Goal: Information Seeking & Learning: Learn about a topic

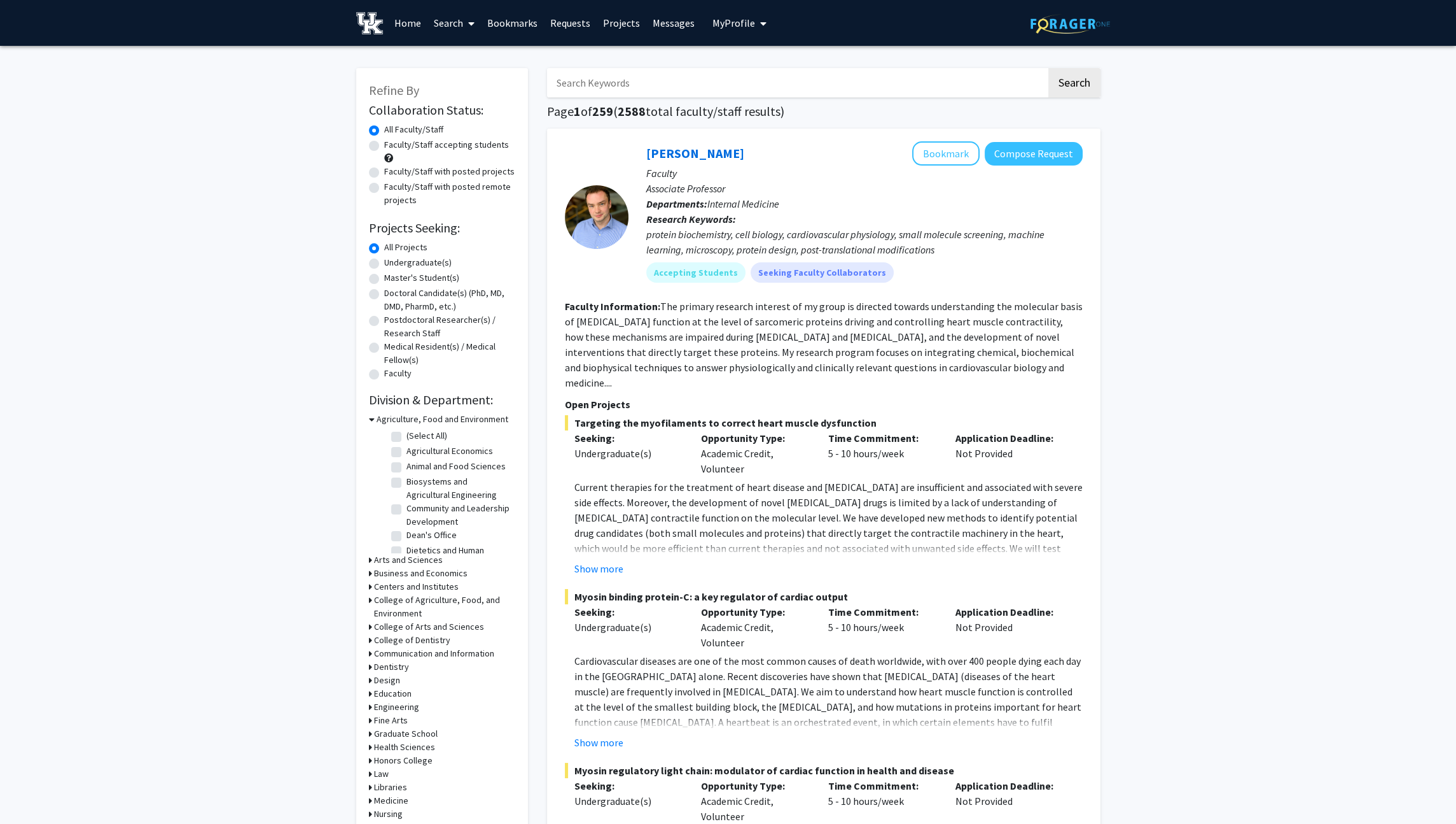
scroll to position [150, 0]
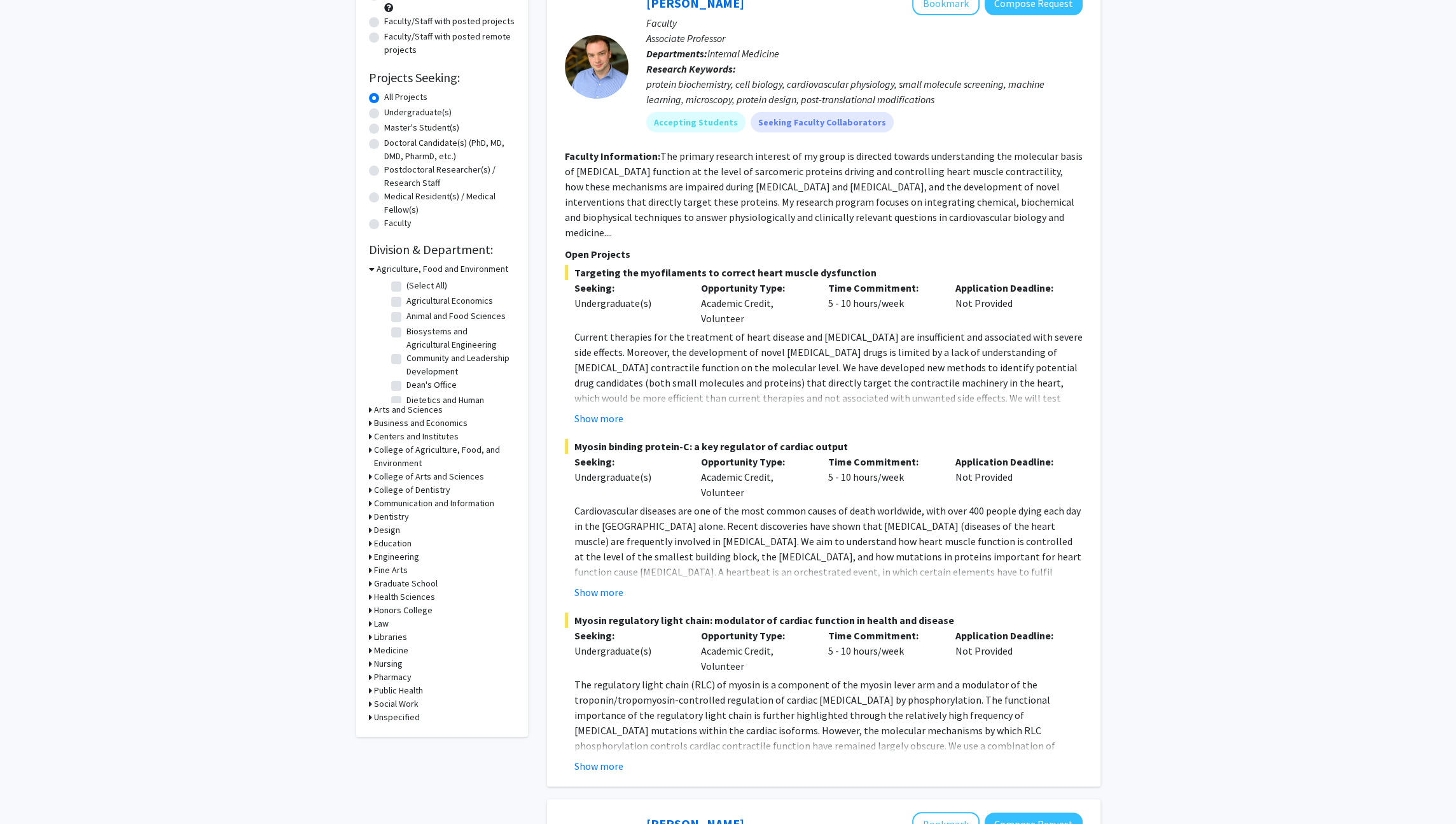
click at [403, 555] on h3 "Engineering" at bounding box center [396, 556] width 45 height 13
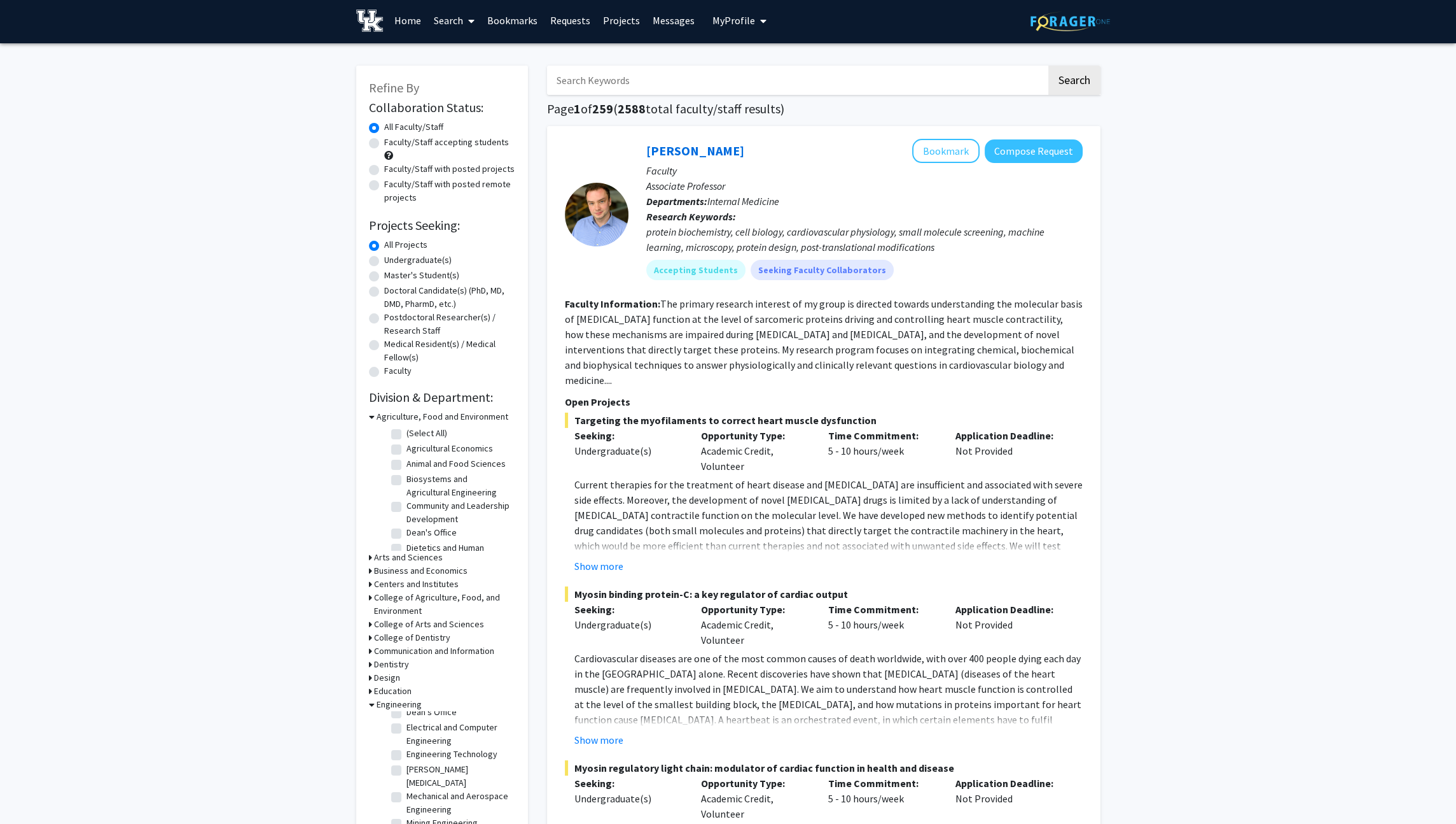
scroll to position [2, 0]
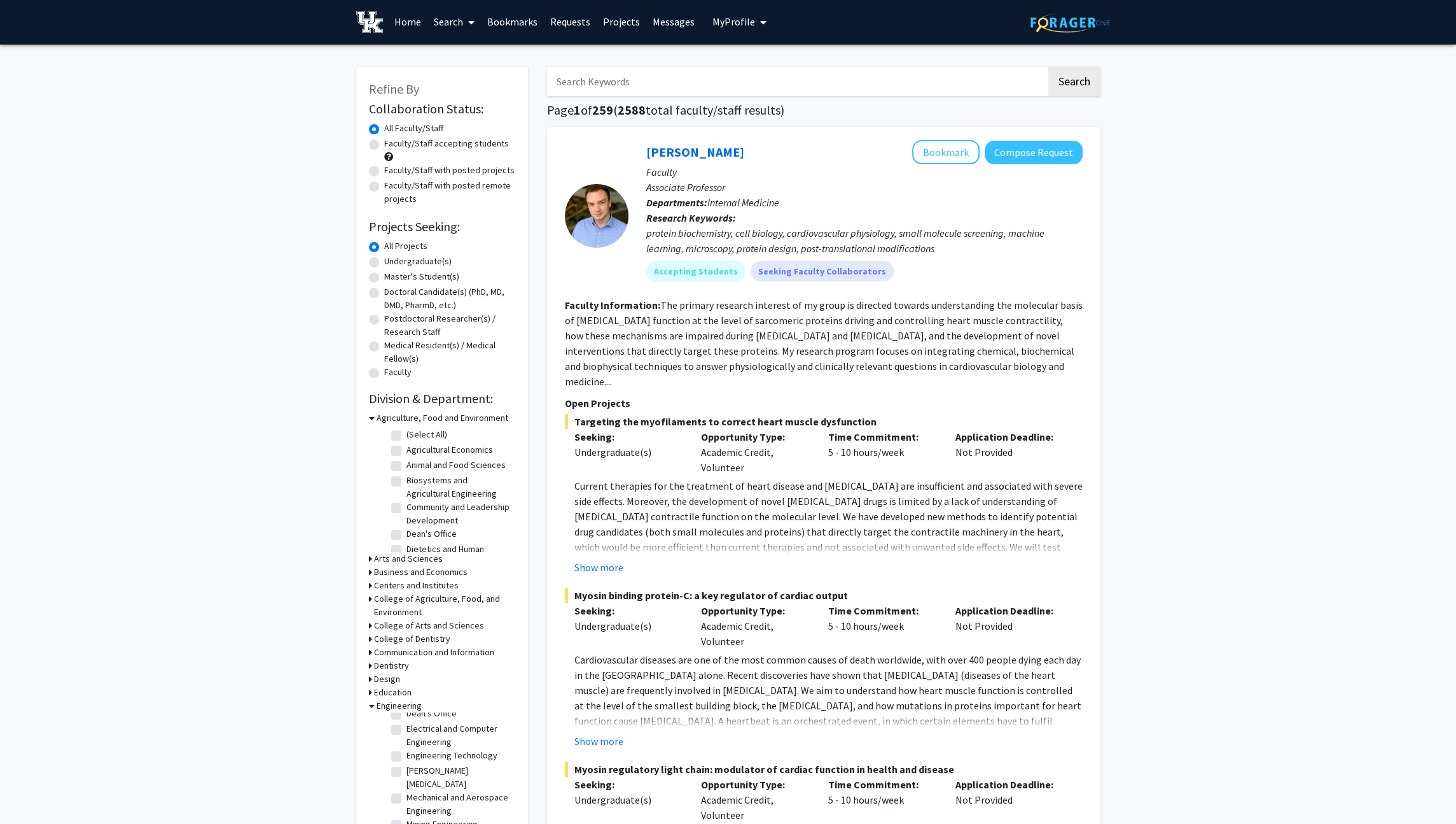
click at [450, 142] on label "Faculty/Staff accepting students" at bounding box center [447, 143] width 125 height 13
click at [392, 142] on input "Faculty/Staff accepting students" at bounding box center [388, 141] width 8 height 8
radio input "true"
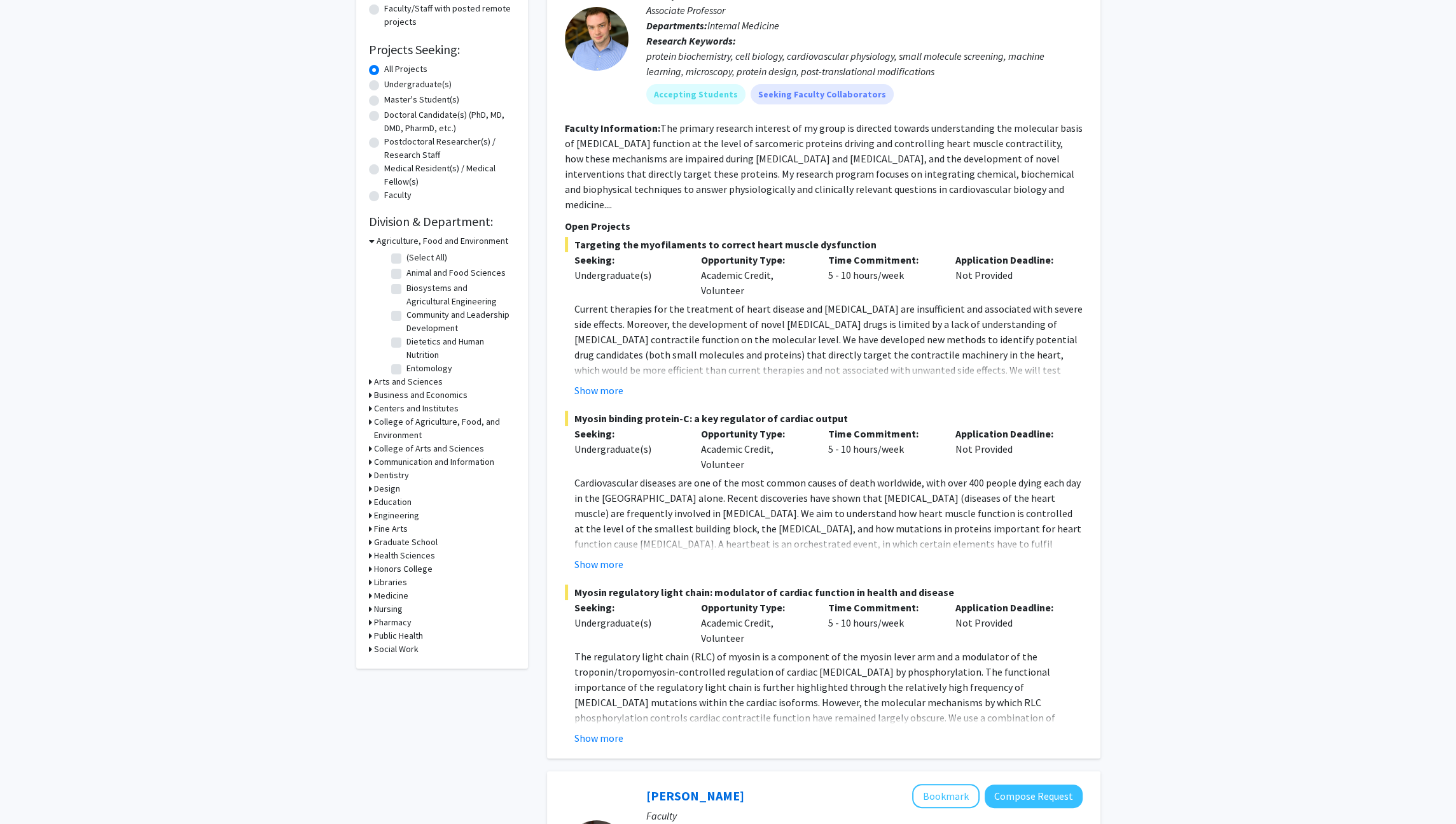
scroll to position [181, 0]
click at [394, 514] on h3 "Engineering" at bounding box center [396, 513] width 45 height 13
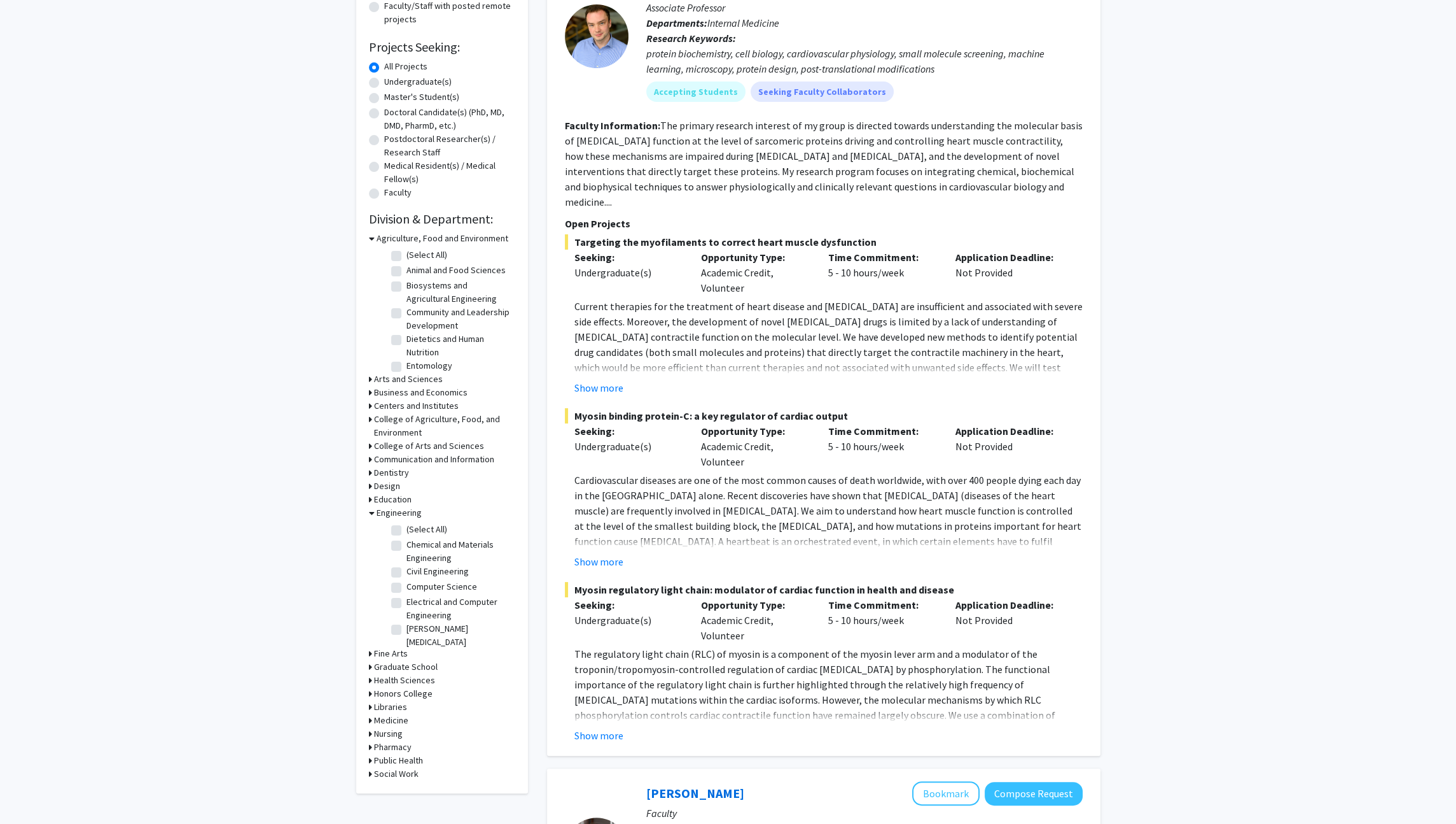
scroll to position [51, 0]
click at [401, 598] on fg-checkbox "Mechanical and Aerospace Engineering Mechanical and Aerospace Engineering" at bounding box center [452, 611] width 121 height 27
click at [407, 598] on label "Mechanical and Aerospace Engineering" at bounding box center [460, 611] width 106 height 27
click at [407, 598] on input "Mechanical and Aerospace Engineering" at bounding box center [411, 602] width 8 height 8
checkbox input "true"
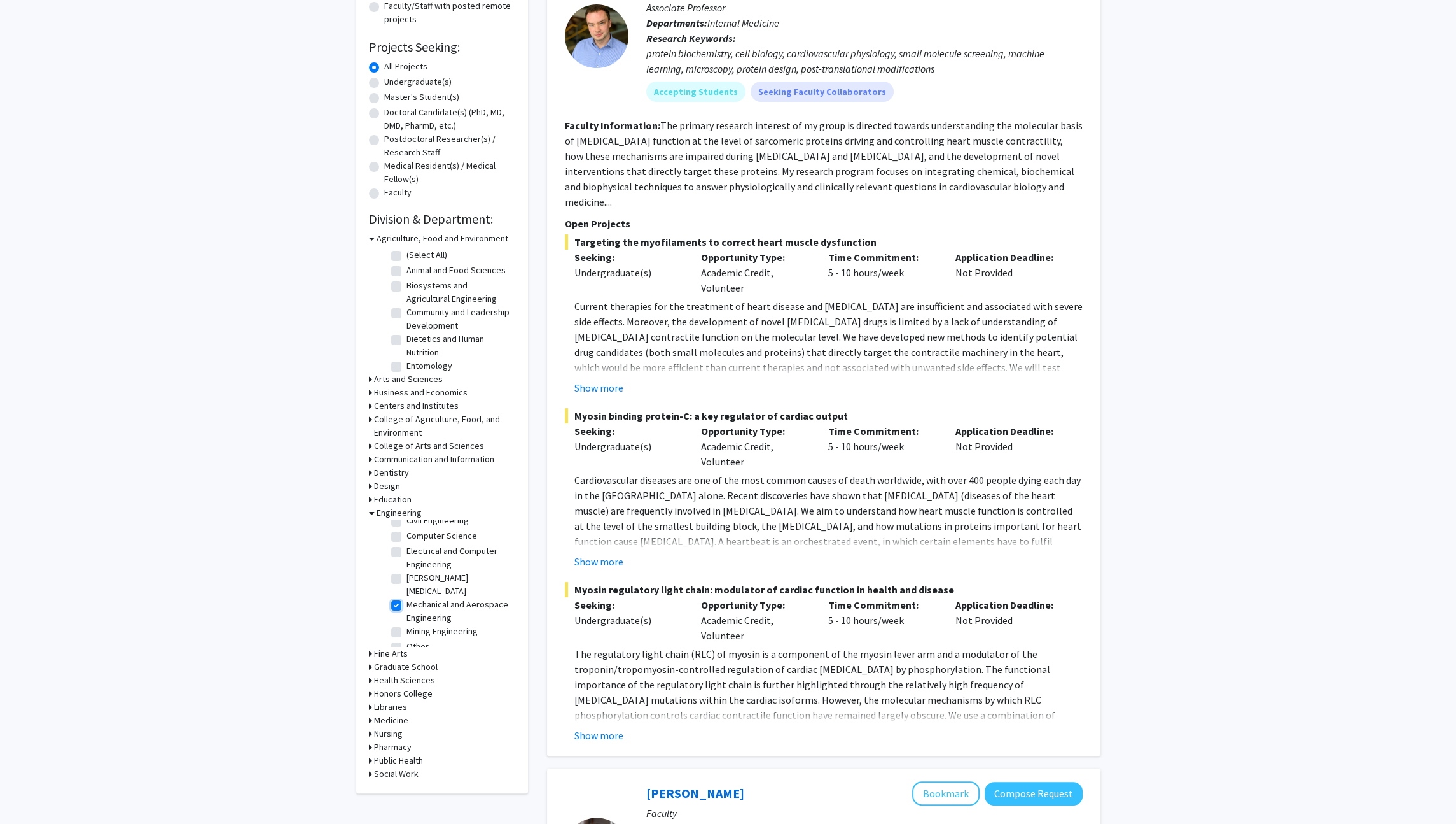
checkbox input "true"
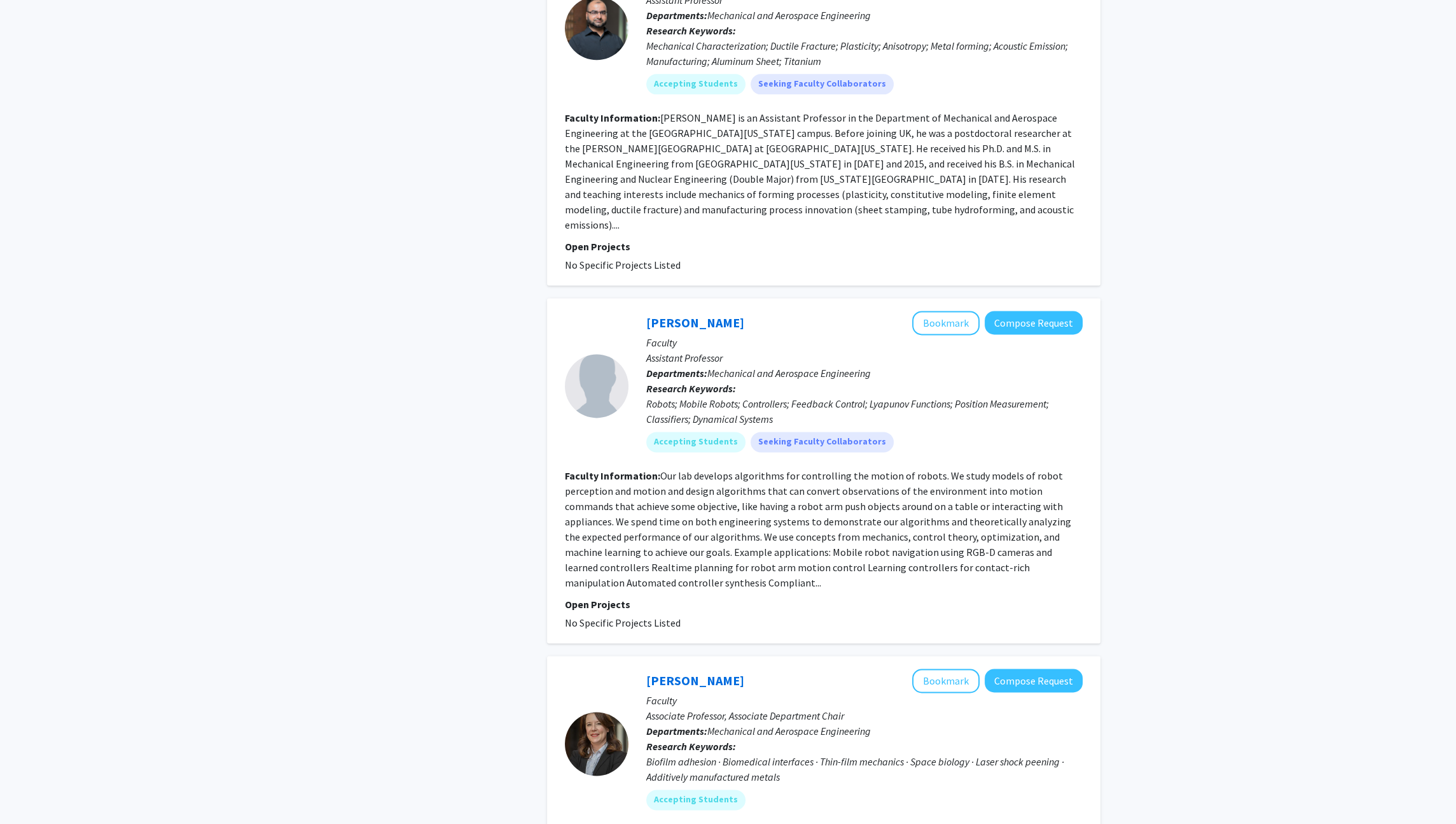
scroll to position [2913, 0]
